Goal: Transaction & Acquisition: Purchase product/service

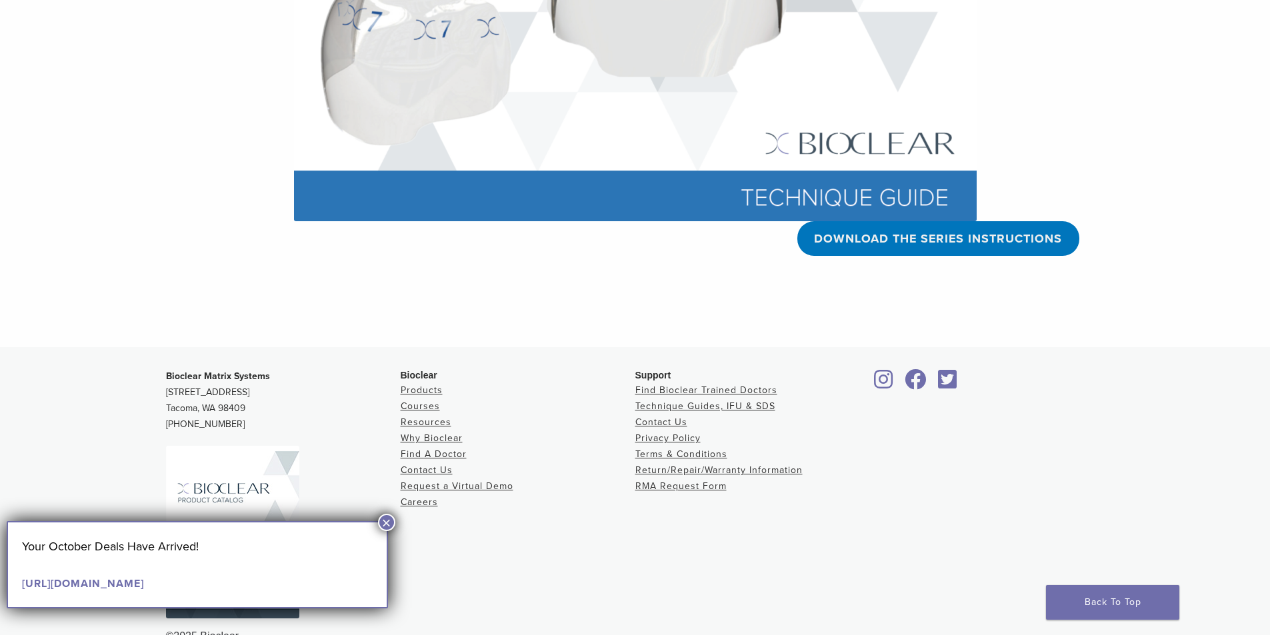
scroll to position [558, 0]
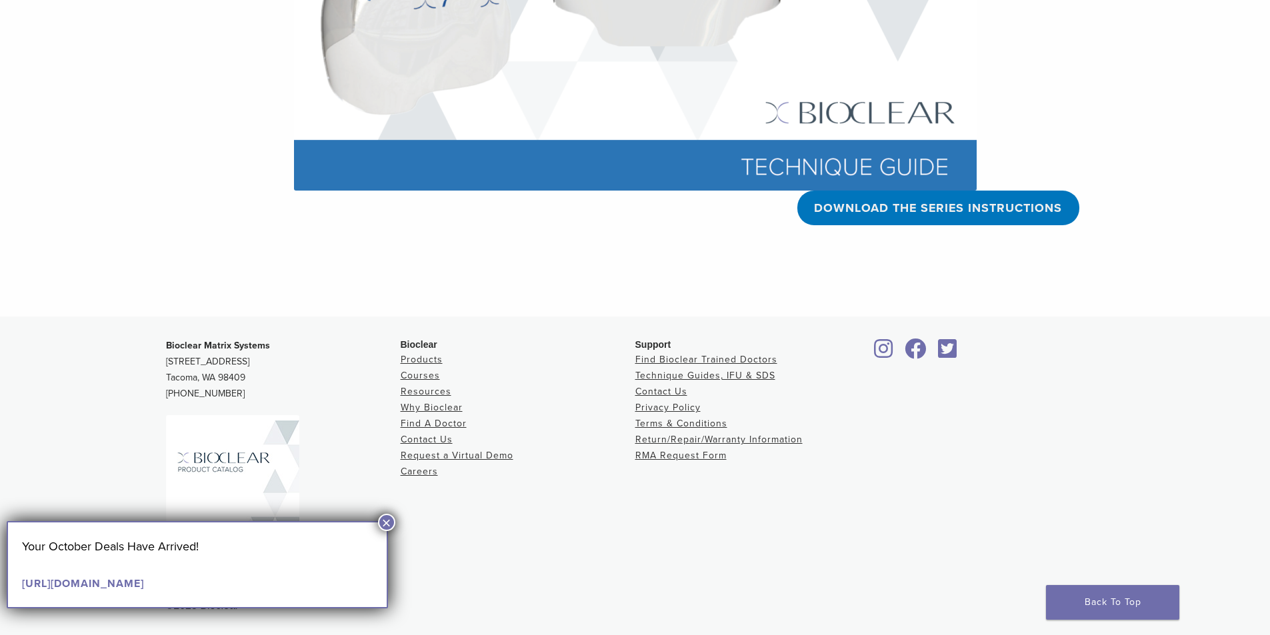
click at [385, 523] on button "×" at bounding box center [386, 522] width 17 height 17
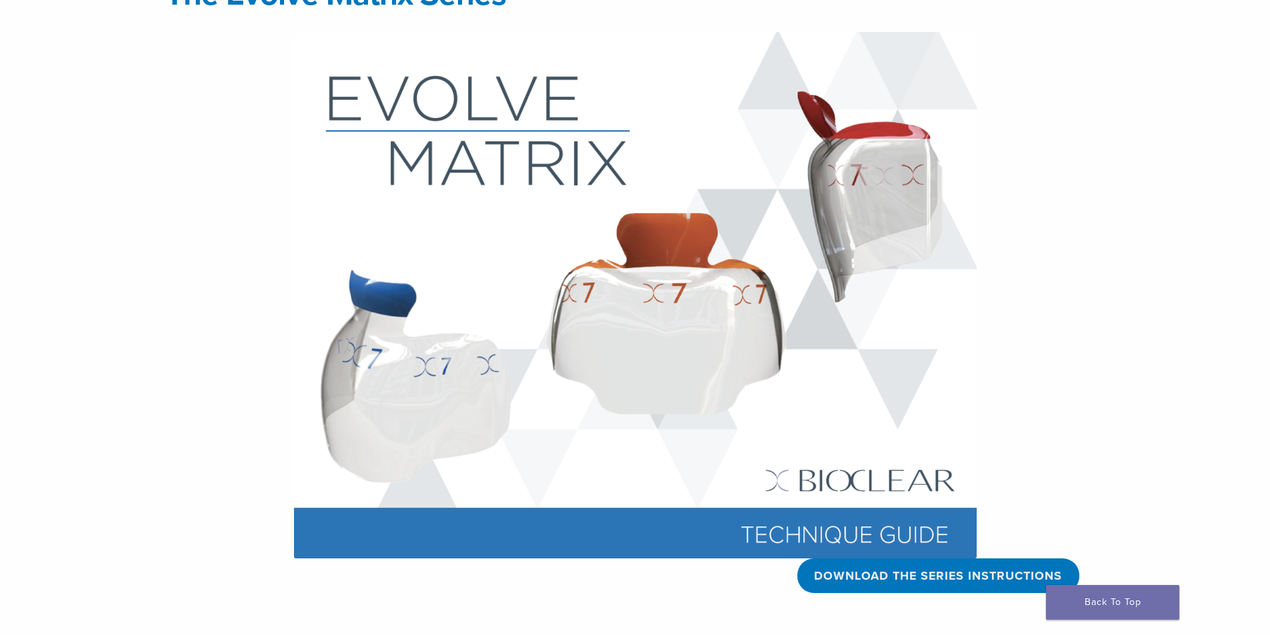
scroll to position [0, 0]
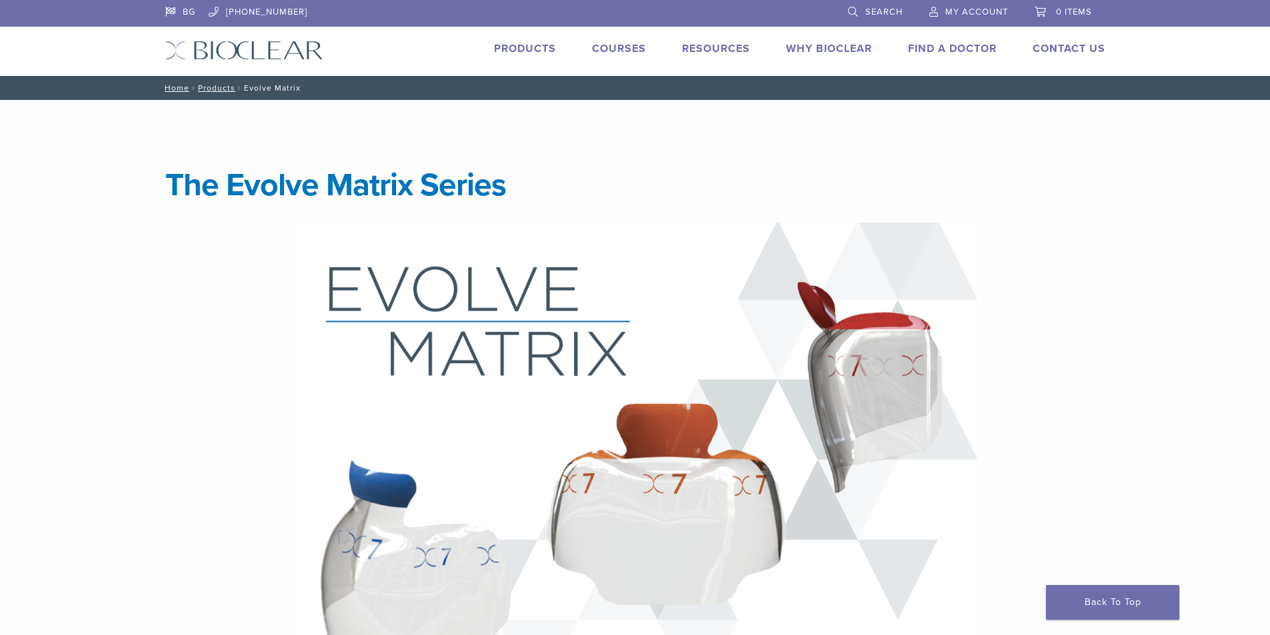
click at [523, 45] on link "Products" at bounding box center [525, 48] width 62 height 13
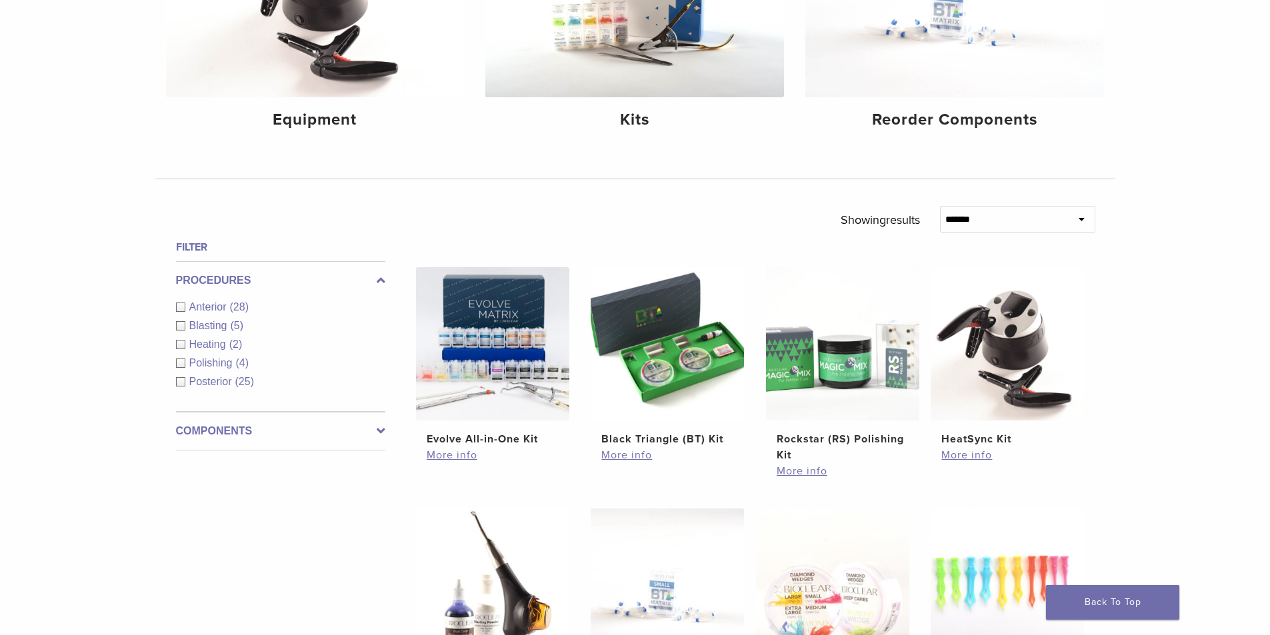
scroll to position [311, 0]
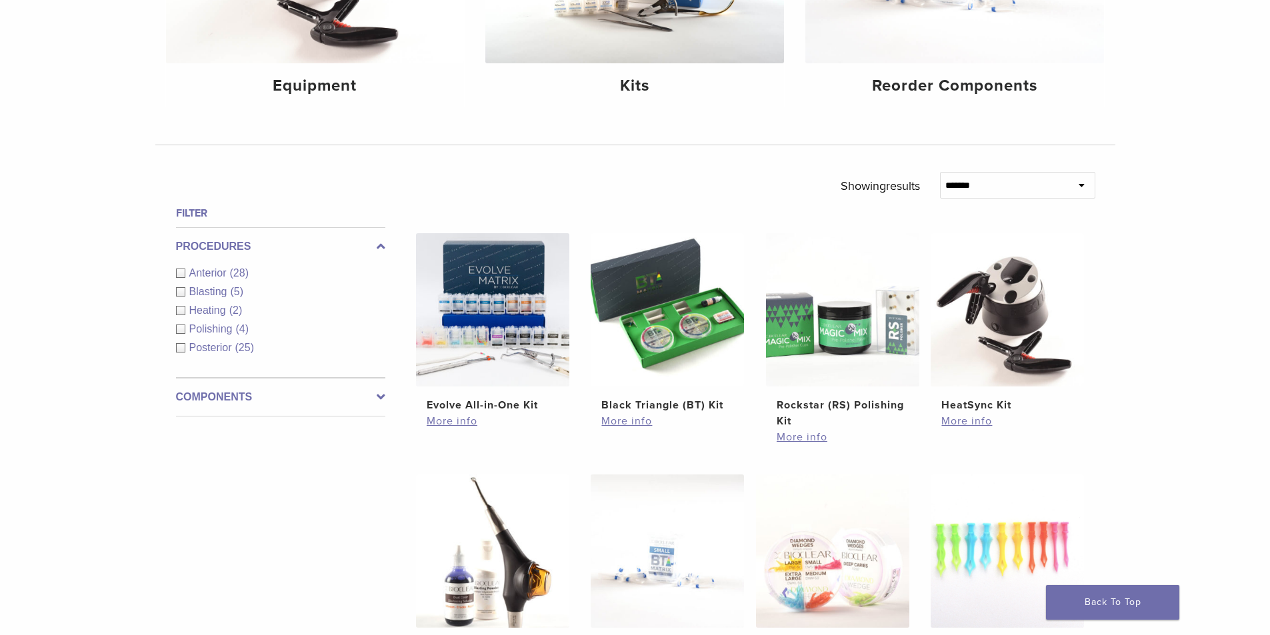
click at [179, 349] on div "Posterior (25)" at bounding box center [280, 348] width 209 height 16
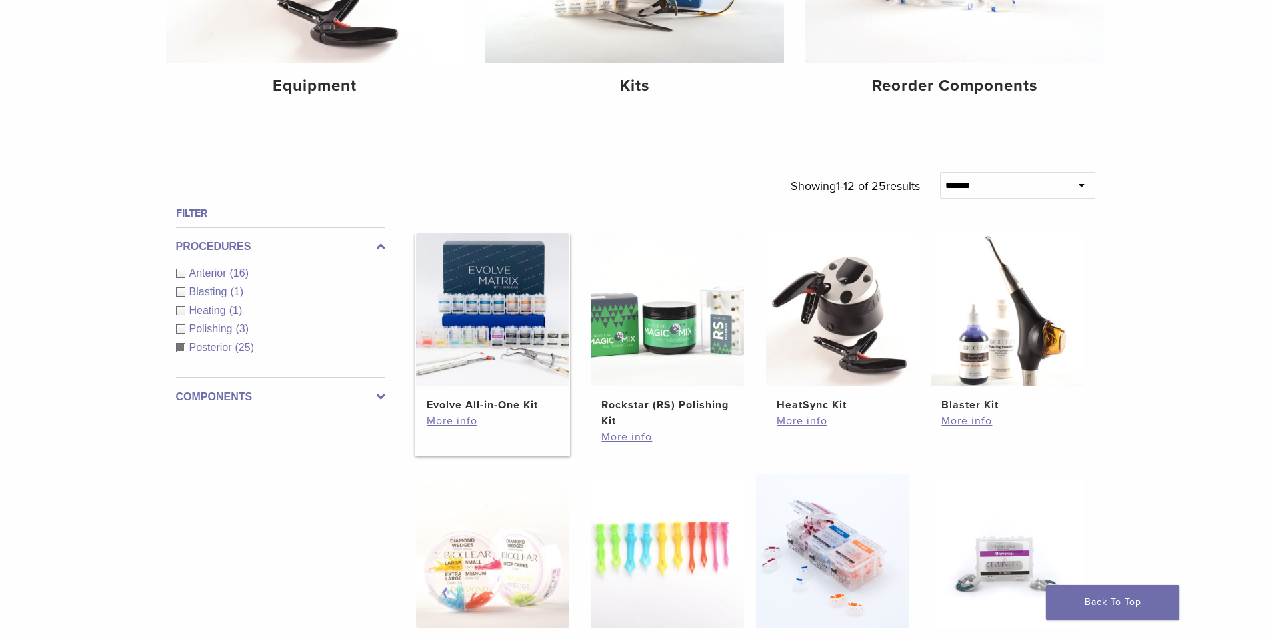
click at [498, 315] on img at bounding box center [492, 309] width 153 height 153
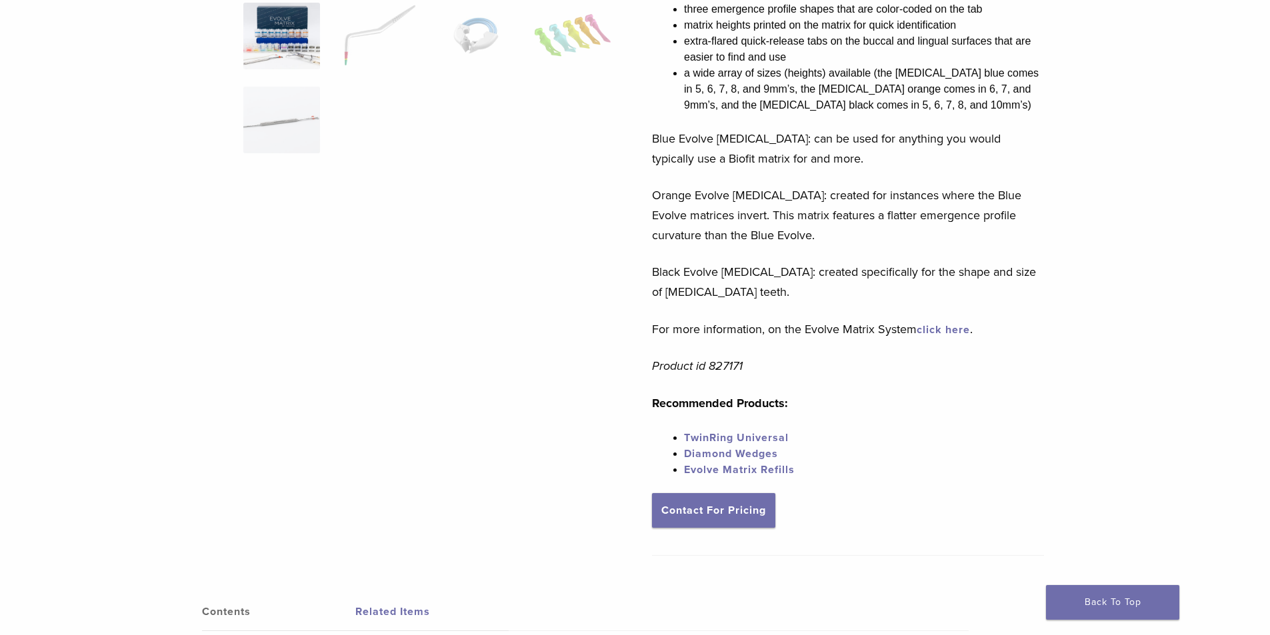
scroll to position [467, 0]
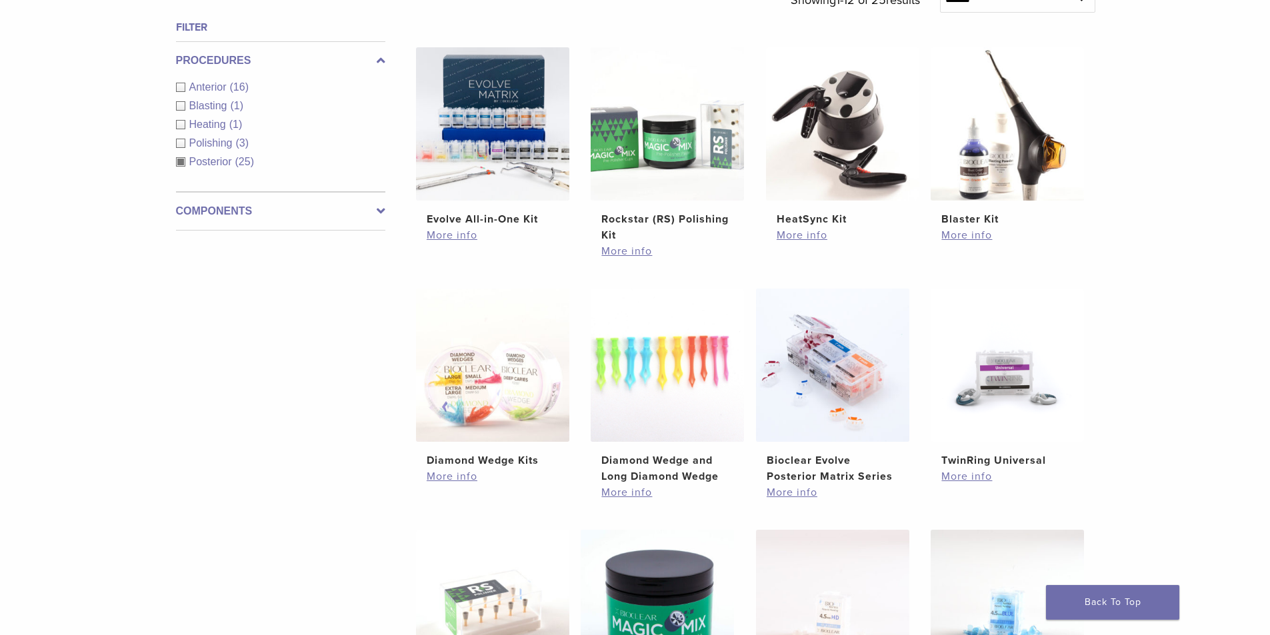
scroll to position [622, 0]
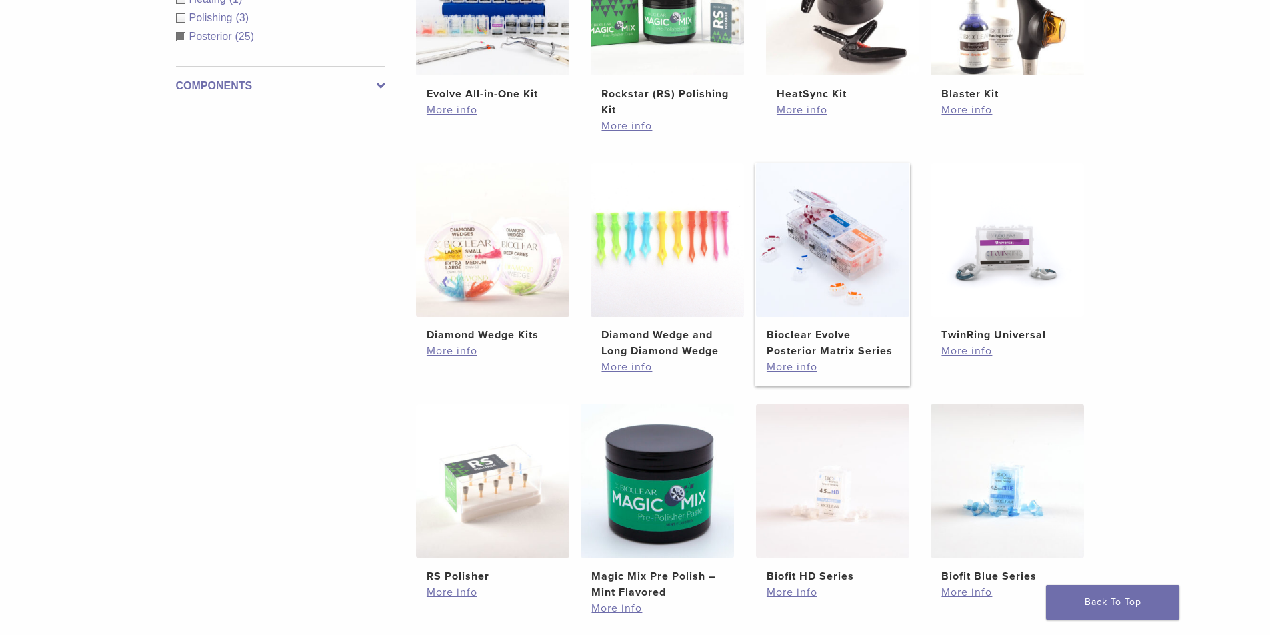
click at [816, 253] on img at bounding box center [832, 239] width 153 height 153
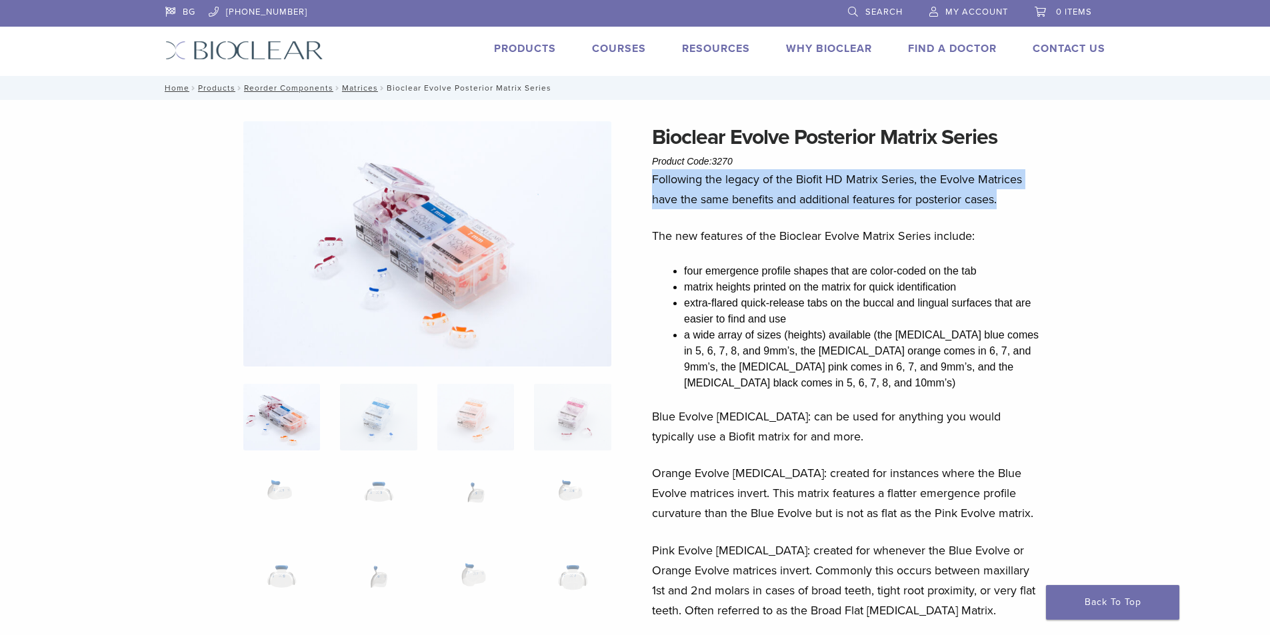
drag, startPoint x: 1006, startPoint y: 201, endPoint x: 651, endPoint y: 183, distance: 355.0
